Goal: Transaction & Acquisition: Download file/media

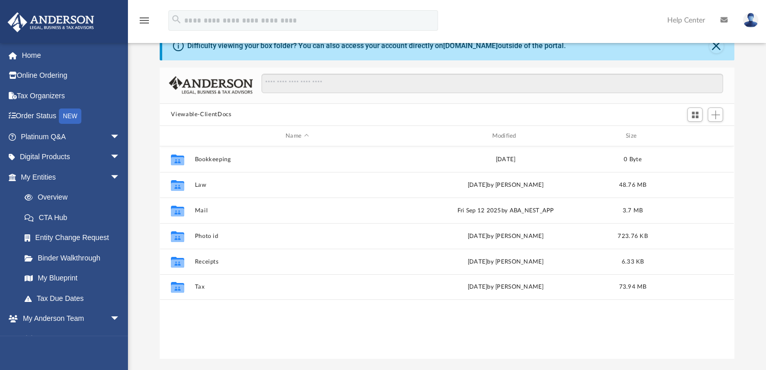
scroll to position [50, 0]
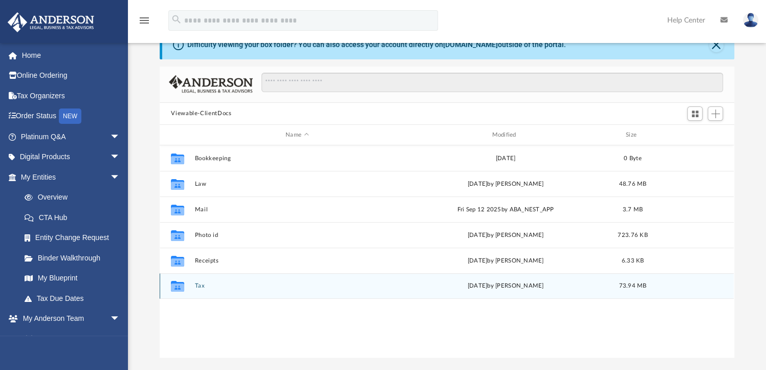
click at [202, 289] on button "Tax" at bounding box center [297, 286] width 204 height 7
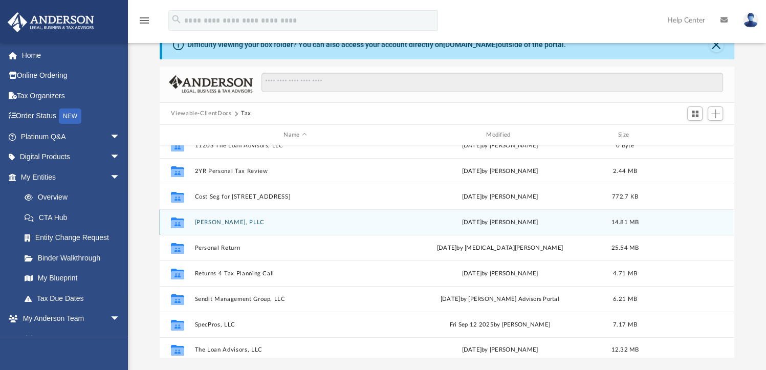
scroll to position [70, 0]
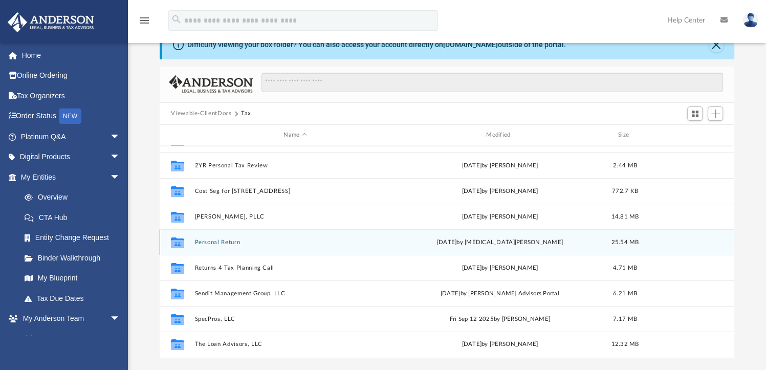
click at [212, 251] on div "Collaborated Folder Personal Return yesterday by Nikita Patel 25.54 MB" at bounding box center [447, 242] width 574 height 26
click at [211, 243] on button "Personal Return" at bounding box center [295, 242] width 201 height 7
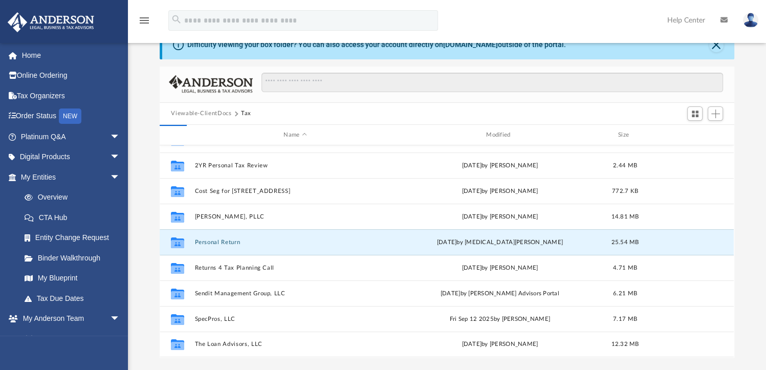
click at [200, 244] on div "Collaborated Folder 1120 Sendit Management Group, LLC Fri Jul 12 2024 by Fernan…" at bounding box center [447, 251] width 574 height 212
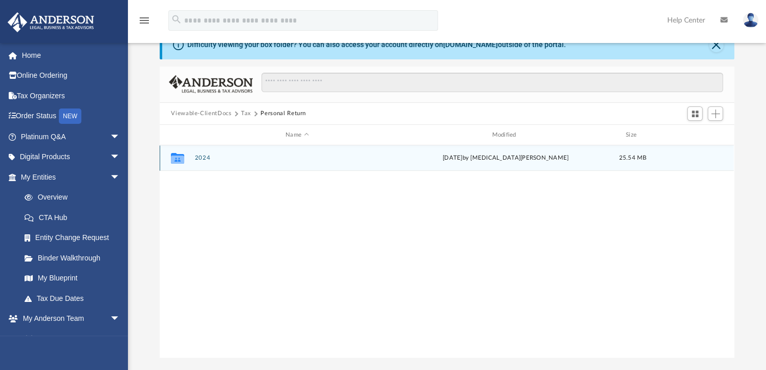
click at [186, 160] on div "Collaborated Folder" at bounding box center [178, 158] width 26 height 16
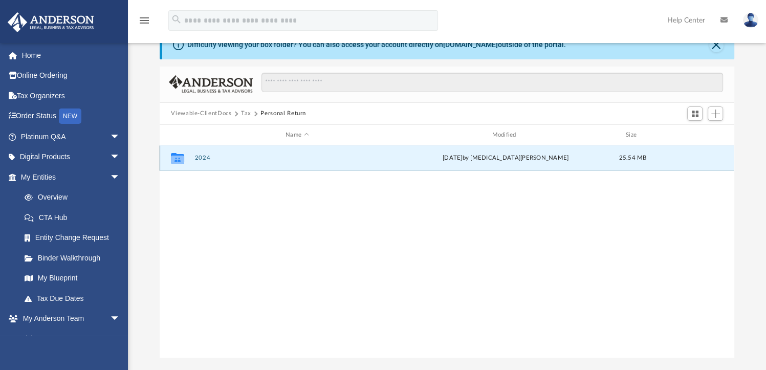
click at [177, 159] on icon "grid" at bounding box center [177, 160] width 13 height 8
click at [179, 158] on icon "grid" at bounding box center [177, 158] width 13 height 11
click at [199, 158] on button "2024" at bounding box center [297, 158] width 204 height 7
click at [188, 157] on div "Collaborated Folder" at bounding box center [178, 158] width 26 height 16
click at [196, 159] on button "2024" at bounding box center [297, 158] width 204 height 7
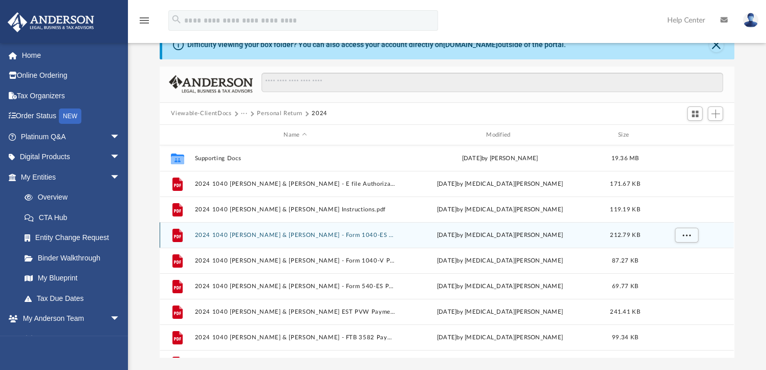
click at [361, 233] on button "2024 1040 Jones, Richard & Susanne - Form 1040-ES Payment Voucher.pdf" at bounding box center [295, 235] width 201 height 7
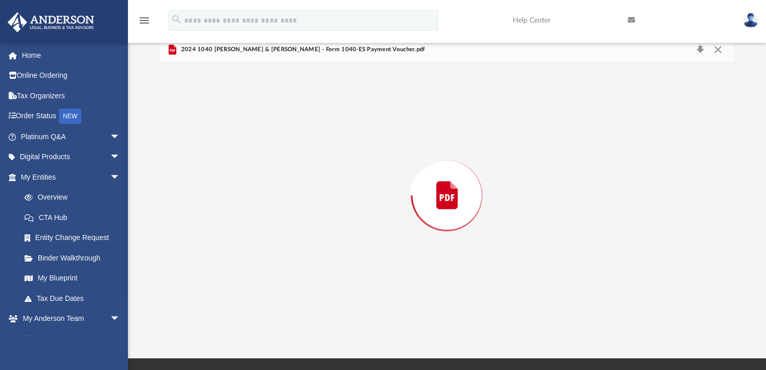
scroll to position [82, 0]
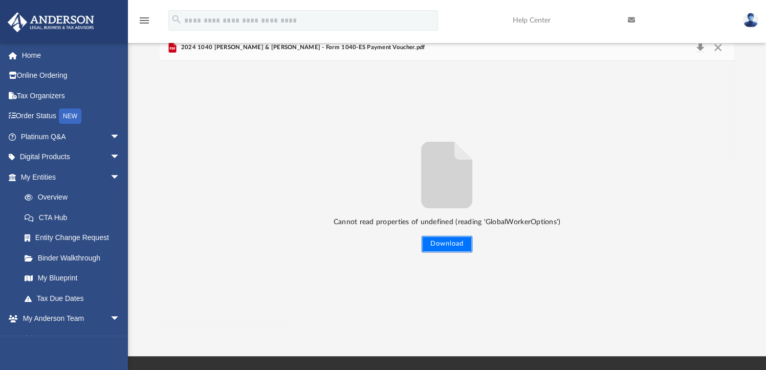
click at [441, 248] on button "Download" at bounding box center [447, 244] width 51 height 16
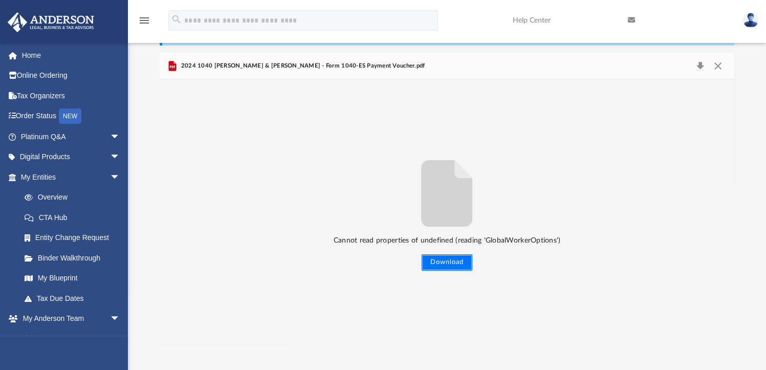
scroll to position [33, 0]
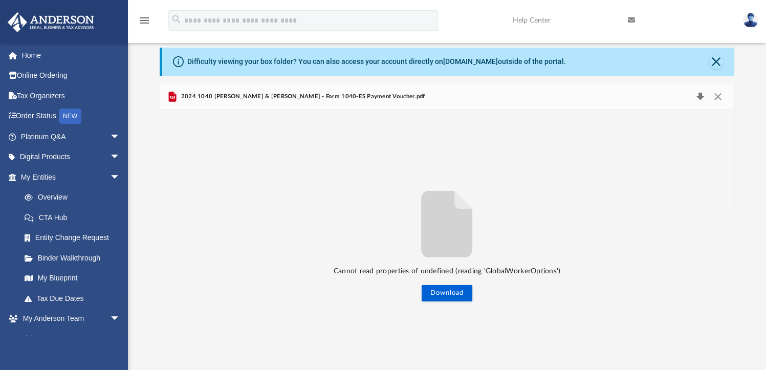
click at [696, 99] on button "Download" at bounding box center [700, 97] width 18 height 14
click at [442, 298] on button "Download" at bounding box center [447, 293] width 51 height 16
click at [730, 241] on button "Preview" at bounding box center [723, 242] width 23 height 29
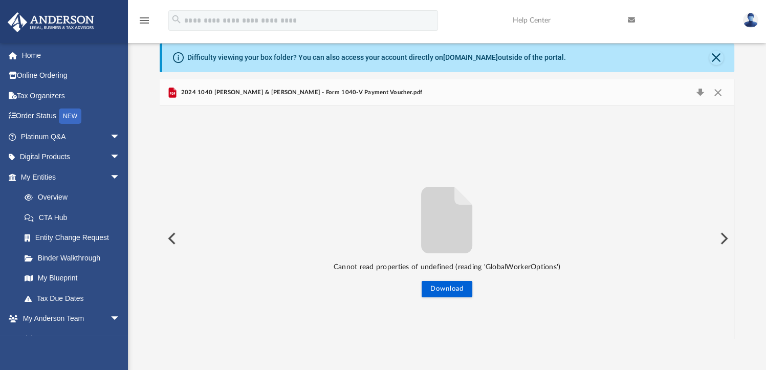
click at [725, 239] on button "Preview" at bounding box center [723, 238] width 23 height 29
click at [723, 241] on button "Preview" at bounding box center [723, 238] width 23 height 29
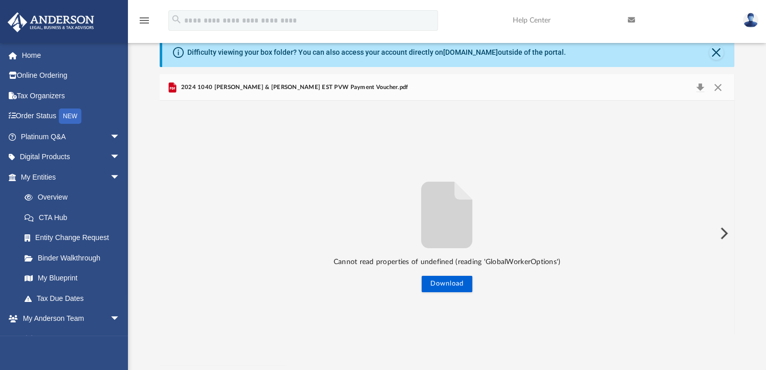
scroll to position [0, 0]
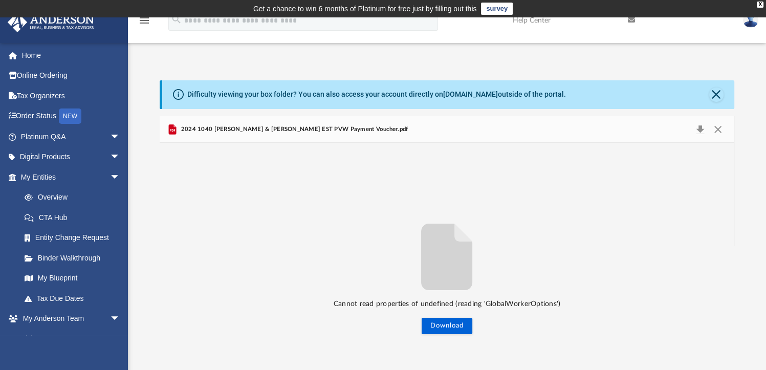
click at [200, 128] on span "2024 1040 Jones, Richard & Susanne - Form EST PVW Payment Voucher.pdf" at bounding box center [293, 129] width 229 height 9
click at [204, 132] on span "2024 1040 Jones, Richard & Susanne - Form EST PVW Payment Voucher.pdf" at bounding box center [293, 129] width 229 height 9
click at [202, 129] on span "2024 1040 Jones, Richard & Susanne - Form EST PVW Payment Voucher.pdf" at bounding box center [293, 129] width 229 height 9
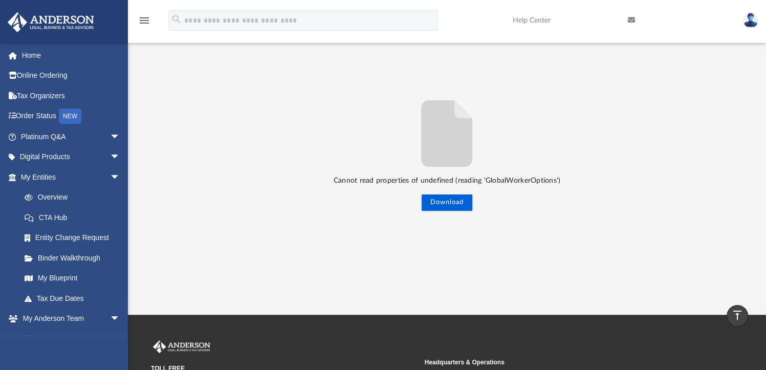
scroll to position [41, 0]
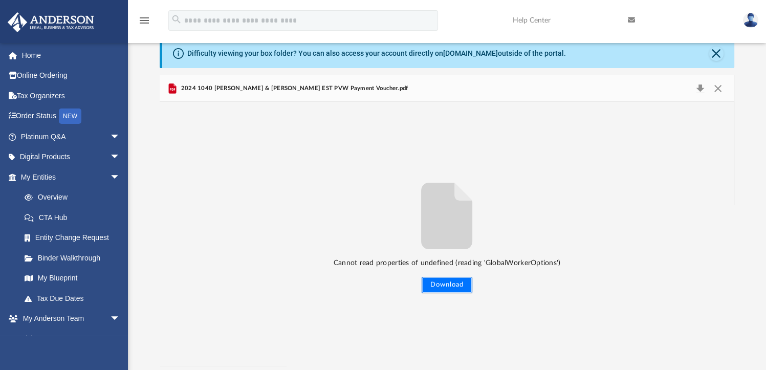
click at [448, 289] on button "Download" at bounding box center [447, 285] width 51 height 16
click at [459, 289] on button "Download" at bounding box center [447, 285] width 51 height 16
click at [722, 232] on button "Preview" at bounding box center [723, 234] width 23 height 29
click at [724, 237] on button "Preview" at bounding box center [723, 234] width 23 height 29
click at [721, 236] on button "Preview" at bounding box center [723, 234] width 23 height 29
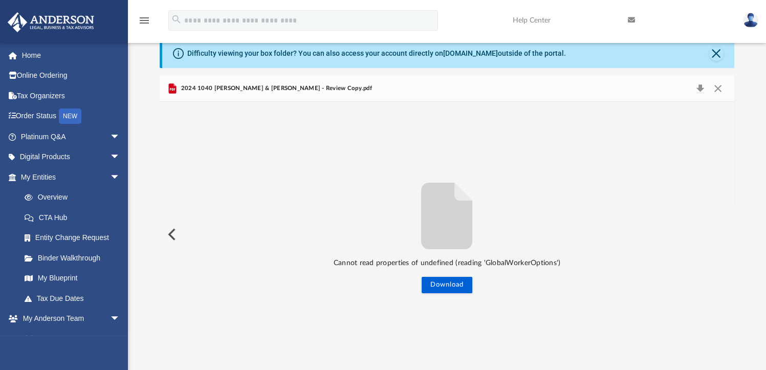
click at [719, 235] on div "Cannot read properties of undefined (reading 'GlobalWorkerOptions') Download" at bounding box center [447, 234] width 574 height 119
click at [718, 94] on button "Close" at bounding box center [718, 88] width 18 height 14
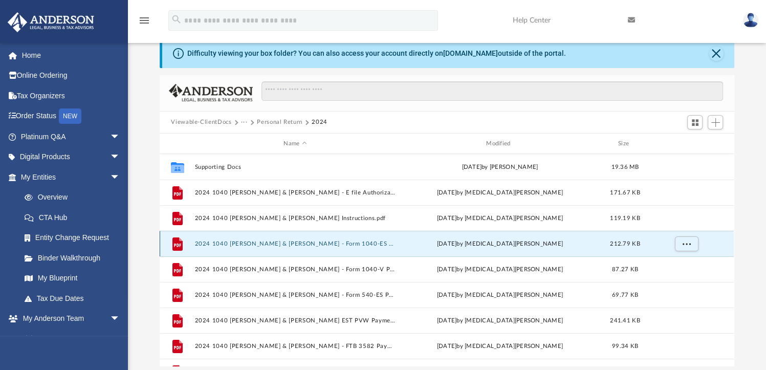
click at [223, 244] on button "2024 1040 Jones, Richard & Susanne - Form 1040-ES Payment Voucher.pdf" at bounding box center [295, 243] width 201 height 7
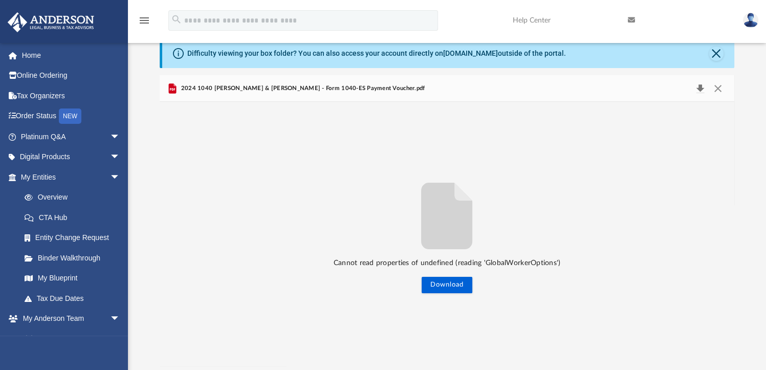
click at [693, 94] on button "Download" at bounding box center [700, 88] width 18 height 14
click at [697, 91] on button "Download" at bounding box center [700, 88] width 18 height 14
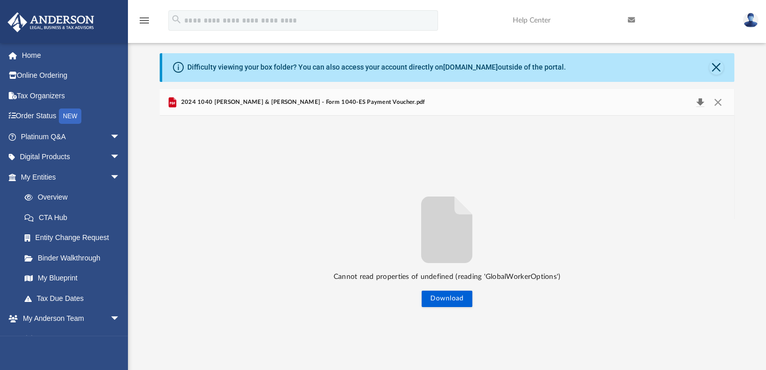
scroll to position [0, 0]
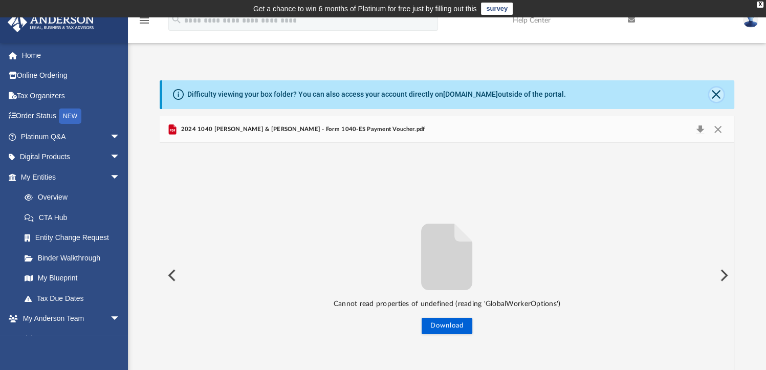
click at [717, 92] on button "Close" at bounding box center [716, 94] width 14 height 14
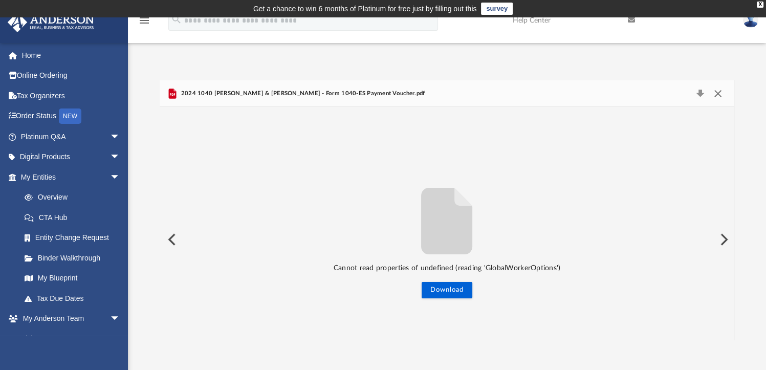
click at [716, 91] on button "Close" at bounding box center [718, 93] width 18 height 14
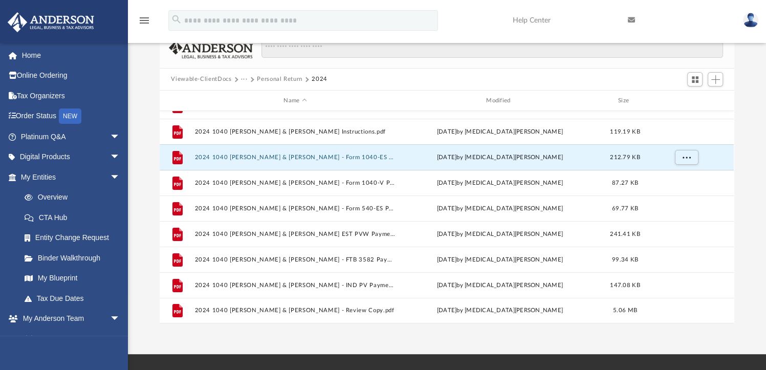
scroll to position [61, 0]
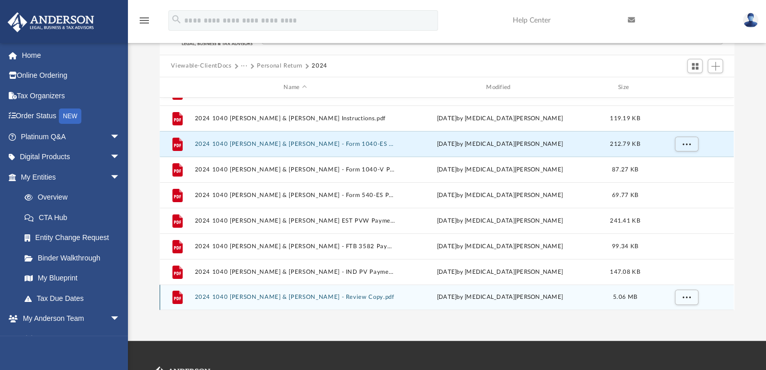
click at [214, 298] on button "2024 1040 Jones, Richard & Susanne - Review Copy.pdf" at bounding box center [295, 297] width 201 height 7
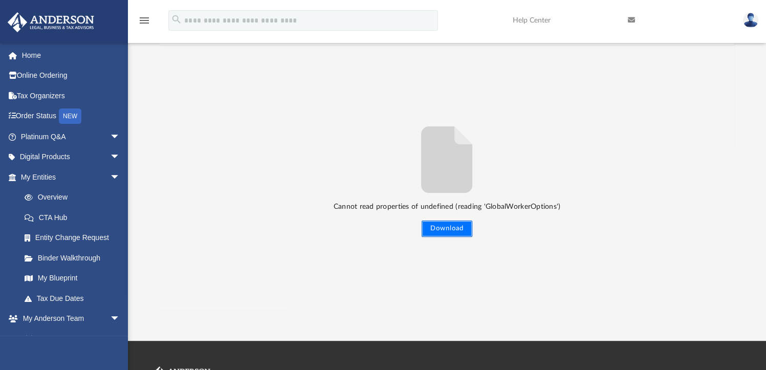
click at [449, 222] on button "Download" at bounding box center [447, 229] width 51 height 16
click at [458, 235] on button "Download" at bounding box center [447, 229] width 51 height 16
click at [450, 236] on button "Download" at bounding box center [447, 229] width 51 height 16
click at [450, 231] on button "Download" at bounding box center [447, 229] width 51 height 16
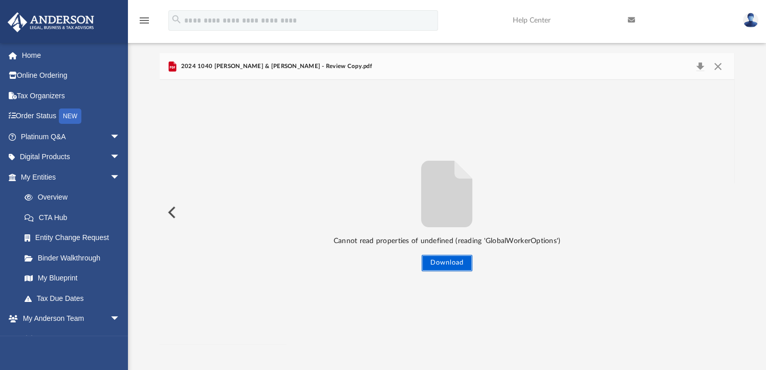
scroll to position [0, 0]
